Goal: Task Accomplishment & Management: Manage account settings

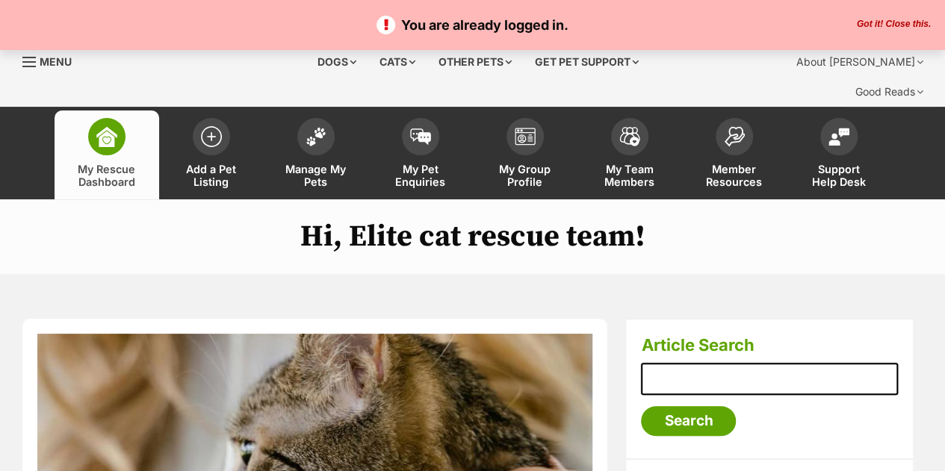
click at [877, 25] on button "Got it! Close this." at bounding box center [894, 25] width 83 height 12
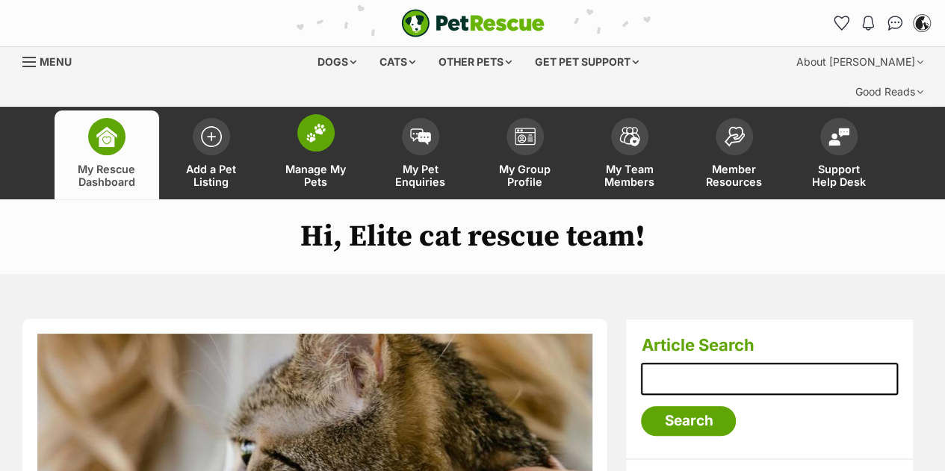
click at [321, 115] on span at bounding box center [315, 132] width 37 height 37
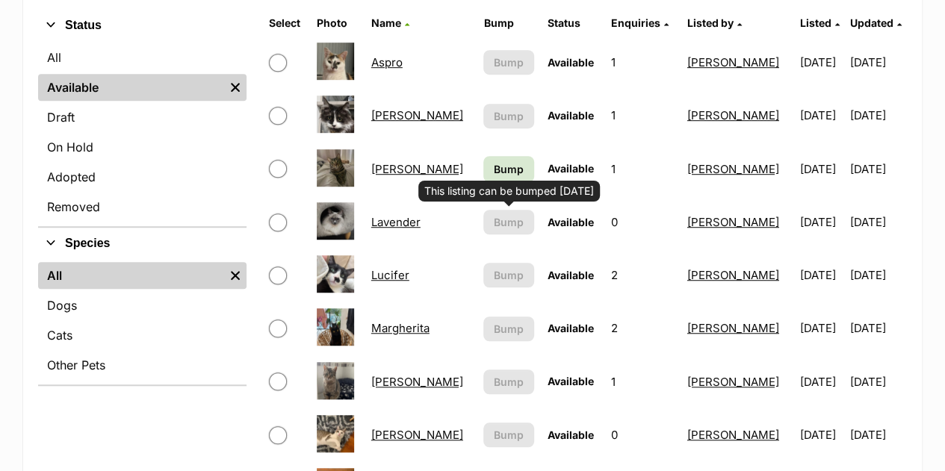
scroll to position [393, 0]
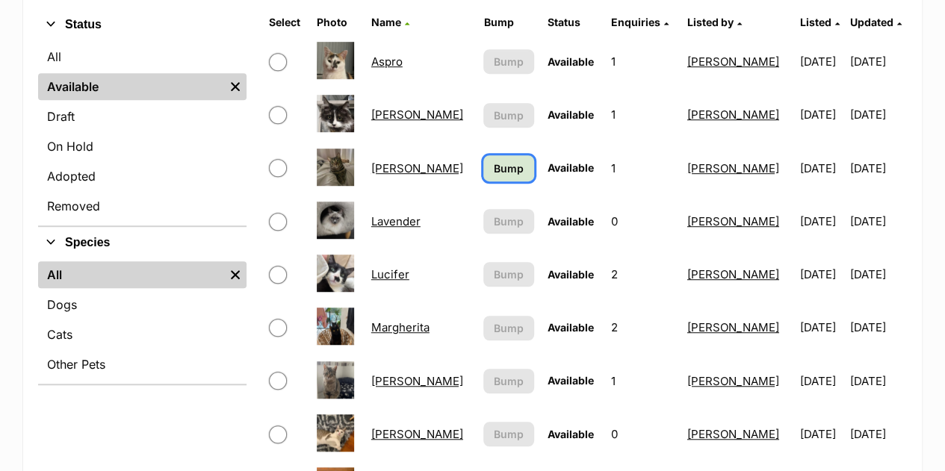
click at [494, 161] on span "Bump" at bounding box center [509, 169] width 30 height 16
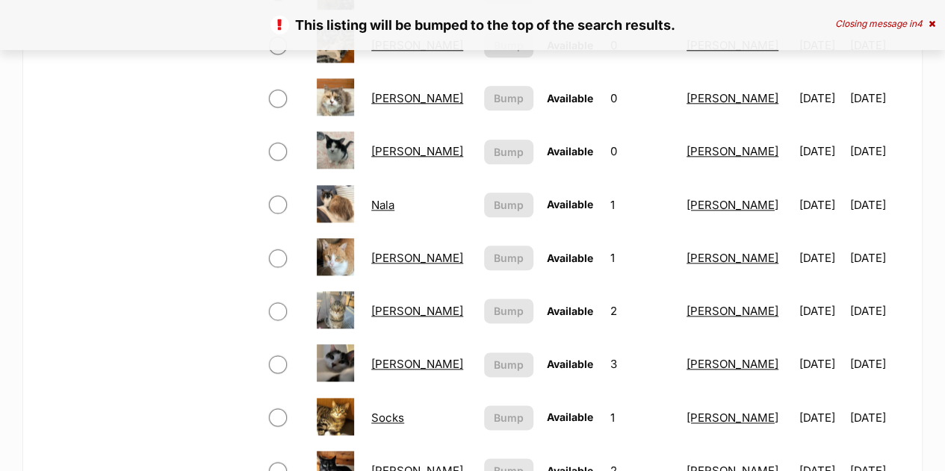
scroll to position [1041, 0]
